Goal: Task Accomplishment & Management: Use online tool/utility

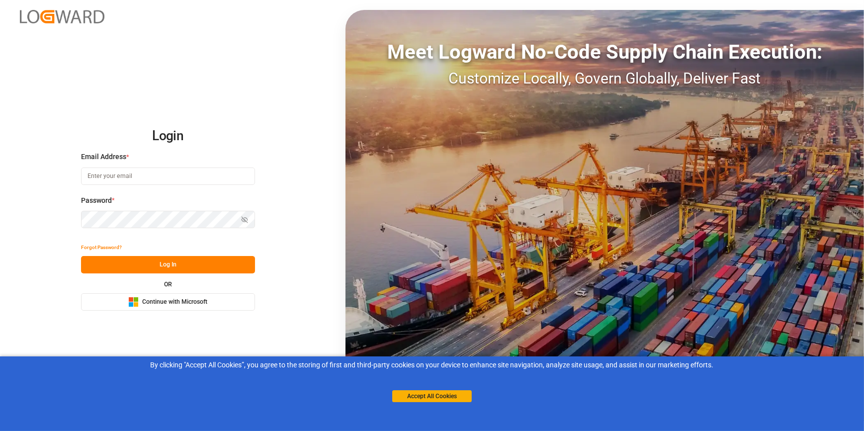
type input "[PERSON_NAME][EMAIL_ADDRESS][DOMAIN_NAME]"
click at [199, 266] on button "Log In" at bounding box center [168, 264] width 174 height 17
